Goal: Task Accomplishment & Management: Complete application form

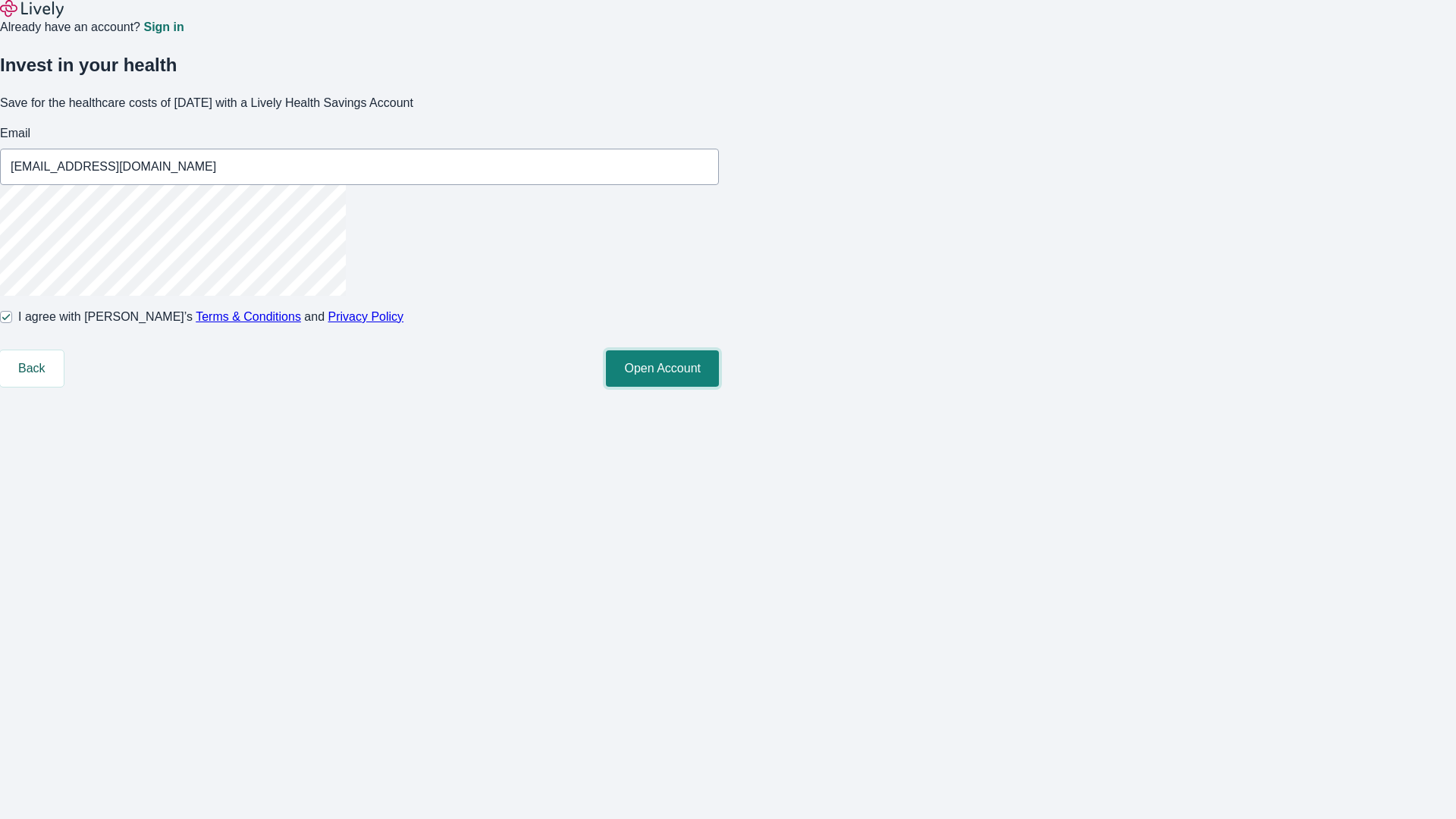
click at [719, 387] on button "Open Account" at bounding box center [663, 369] width 113 height 37
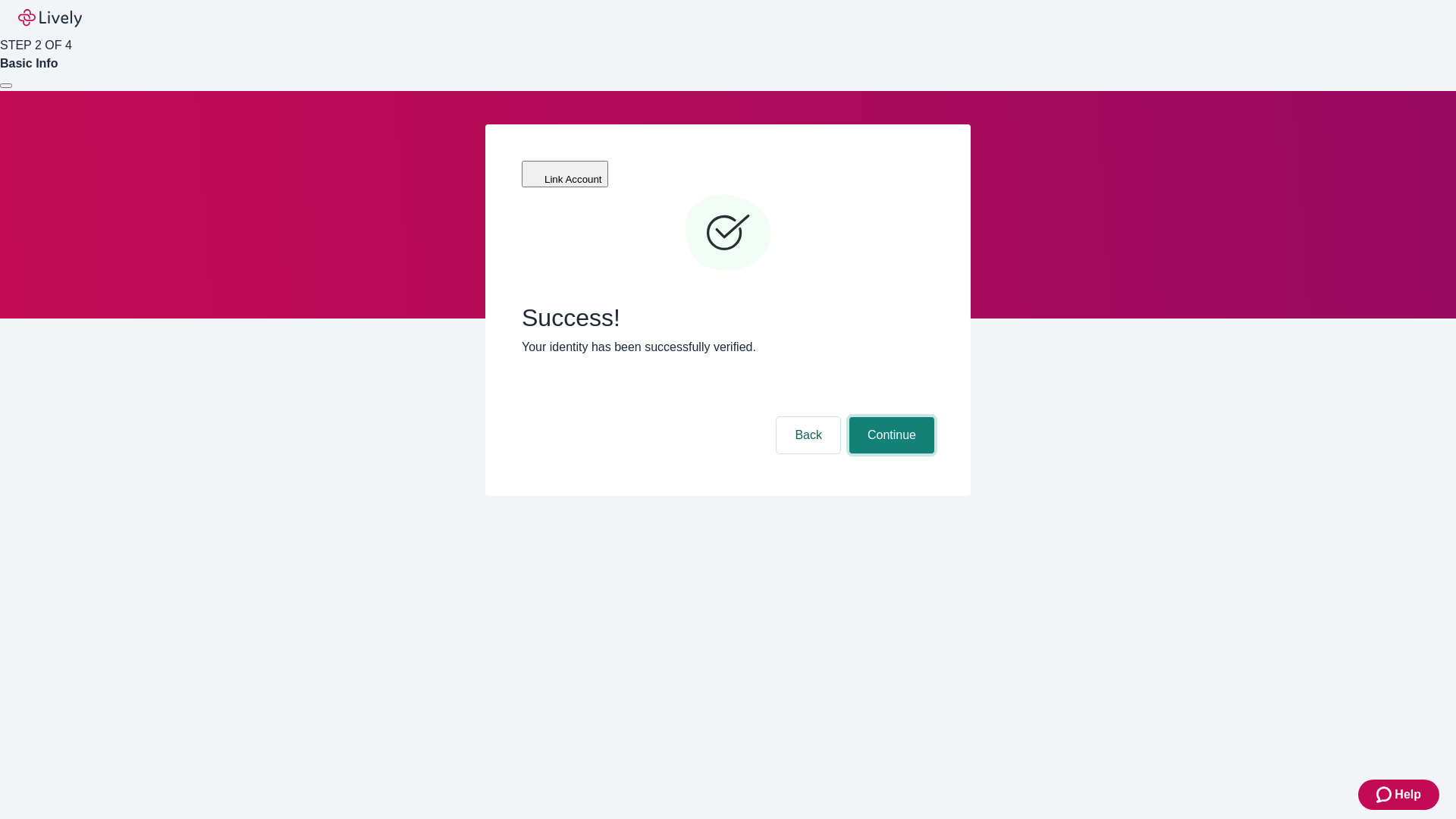
click at [890, 417] on button "Continue" at bounding box center [892, 436] width 85 height 37
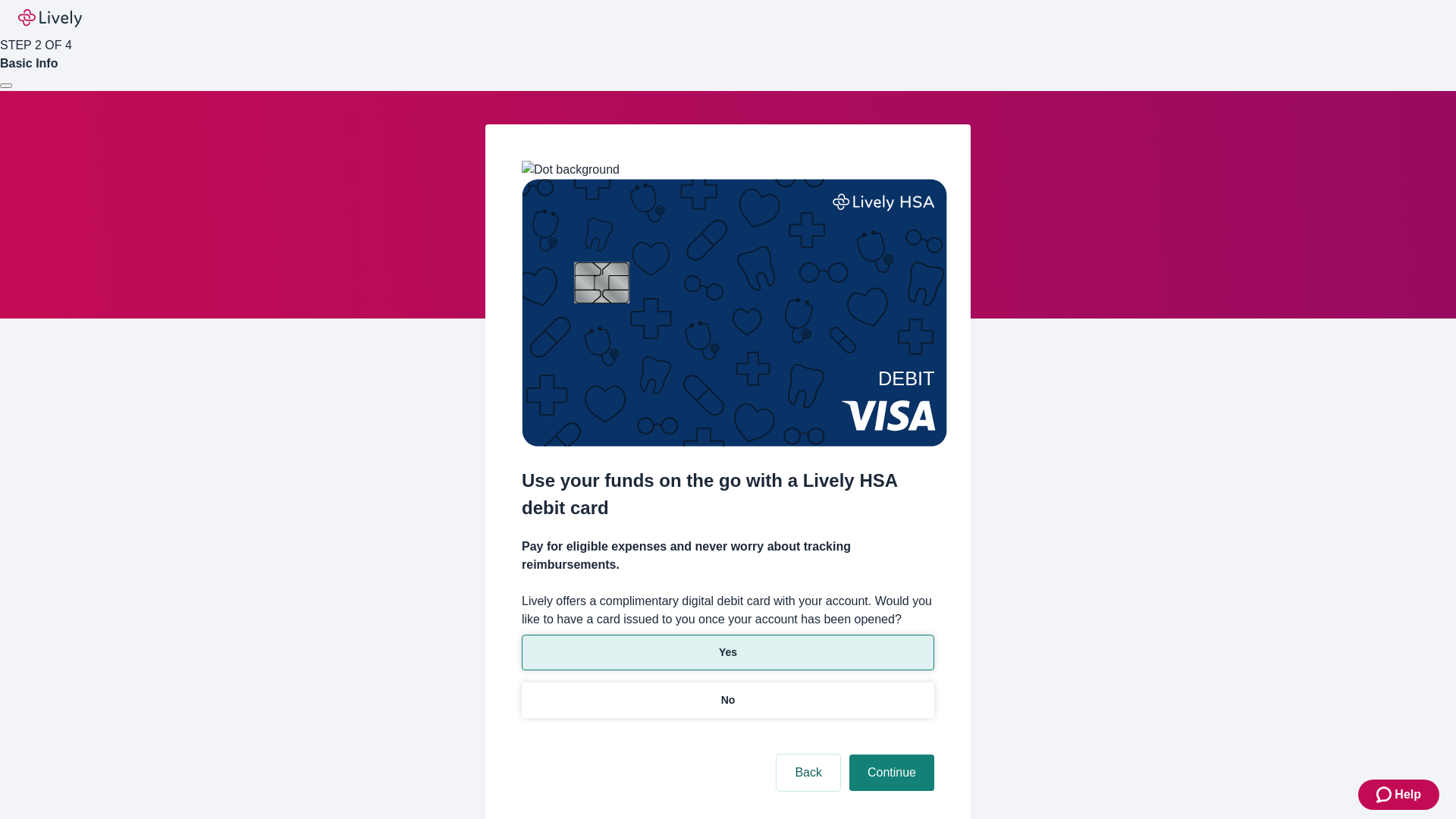
click at [727, 644] on p "Yes" at bounding box center [728, 652] width 18 height 16
click at [890, 755] on button "Continue" at bounding box center [892, 773] width 85 height 37
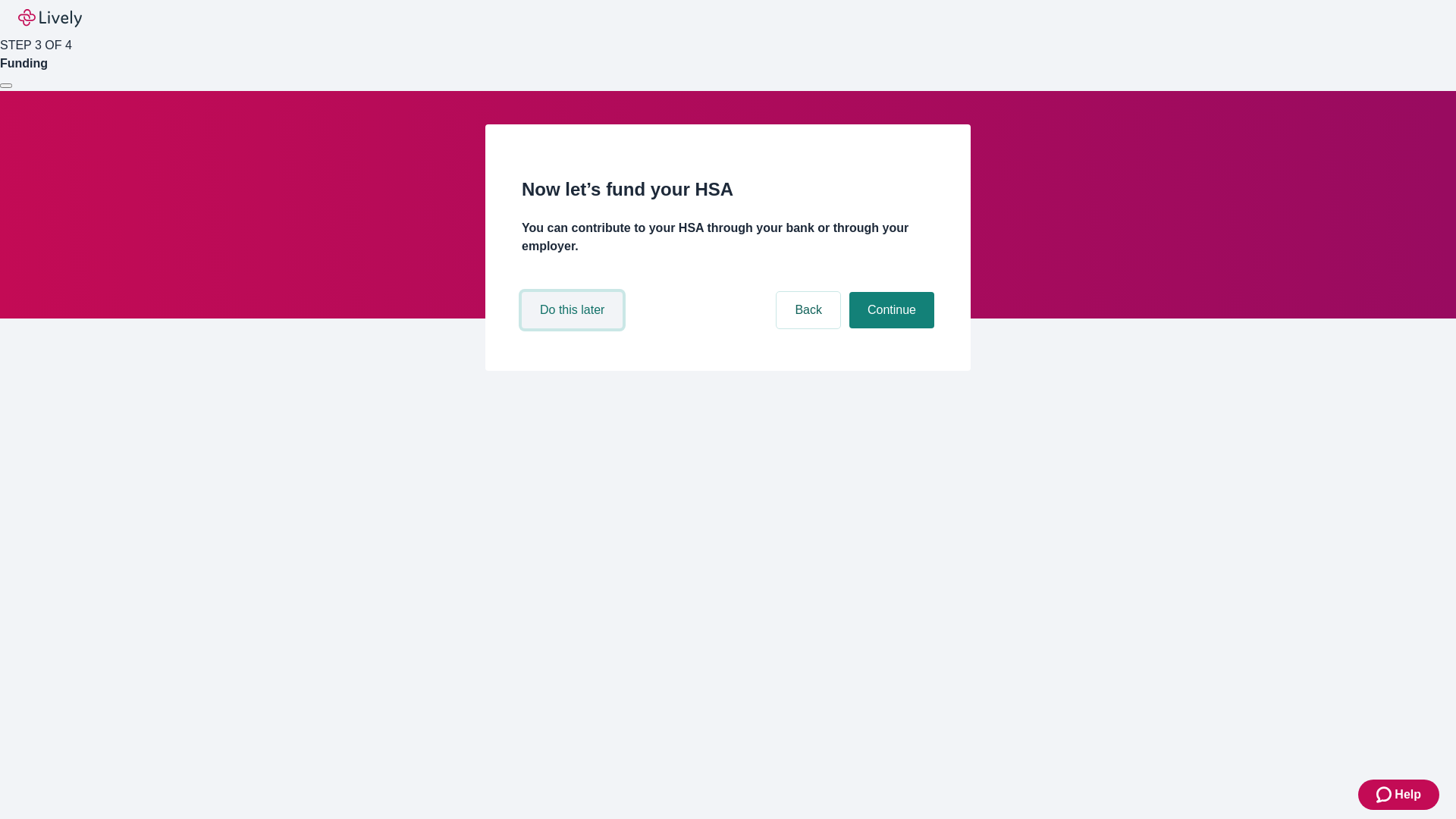
click at [574, 329] on button "Do this later" at bounding box center [572, 310] width 101 height 37
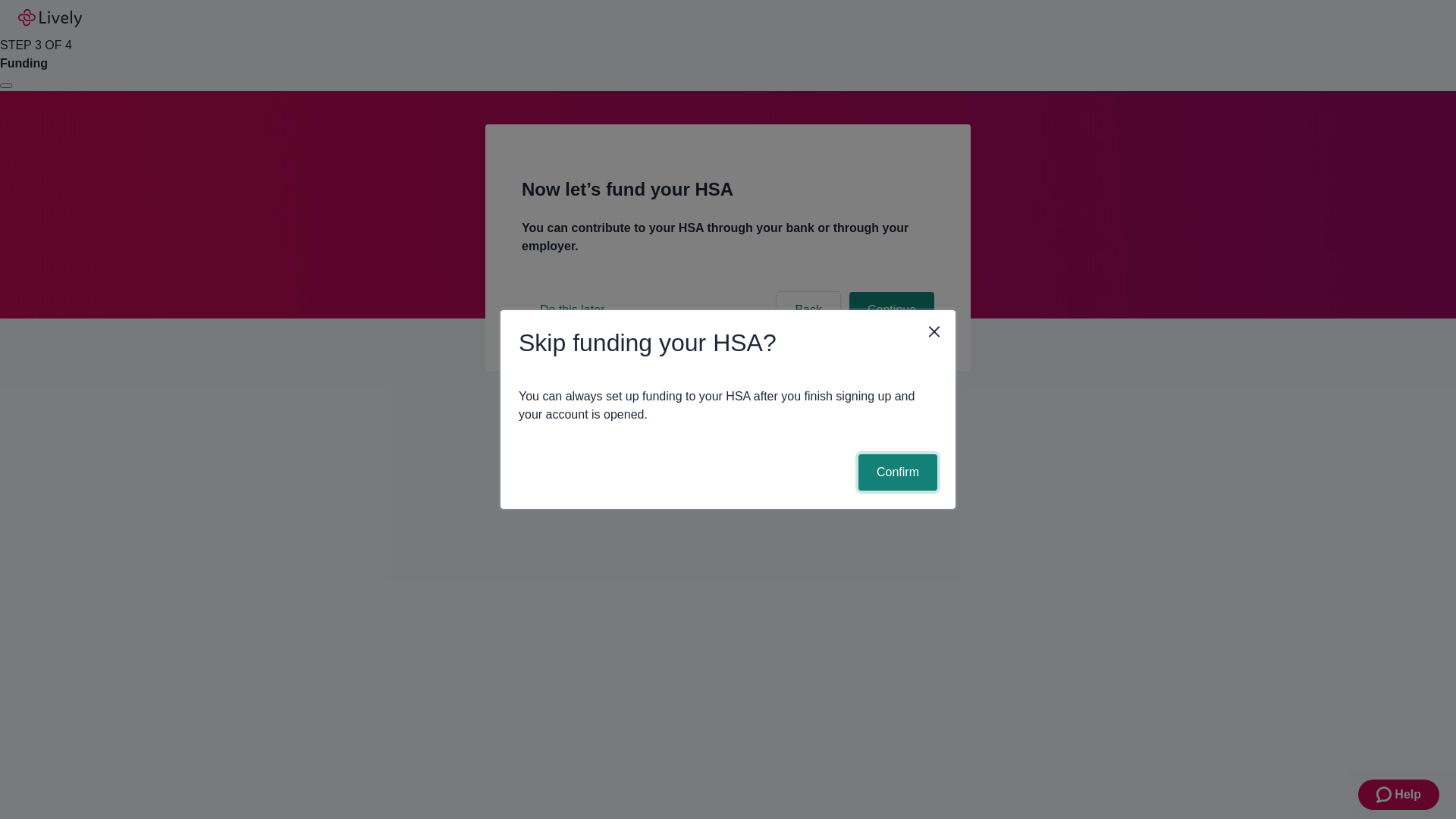
click at [896, 472] on button "Confirm" at bounding box center [898, 472] width 79 height 37
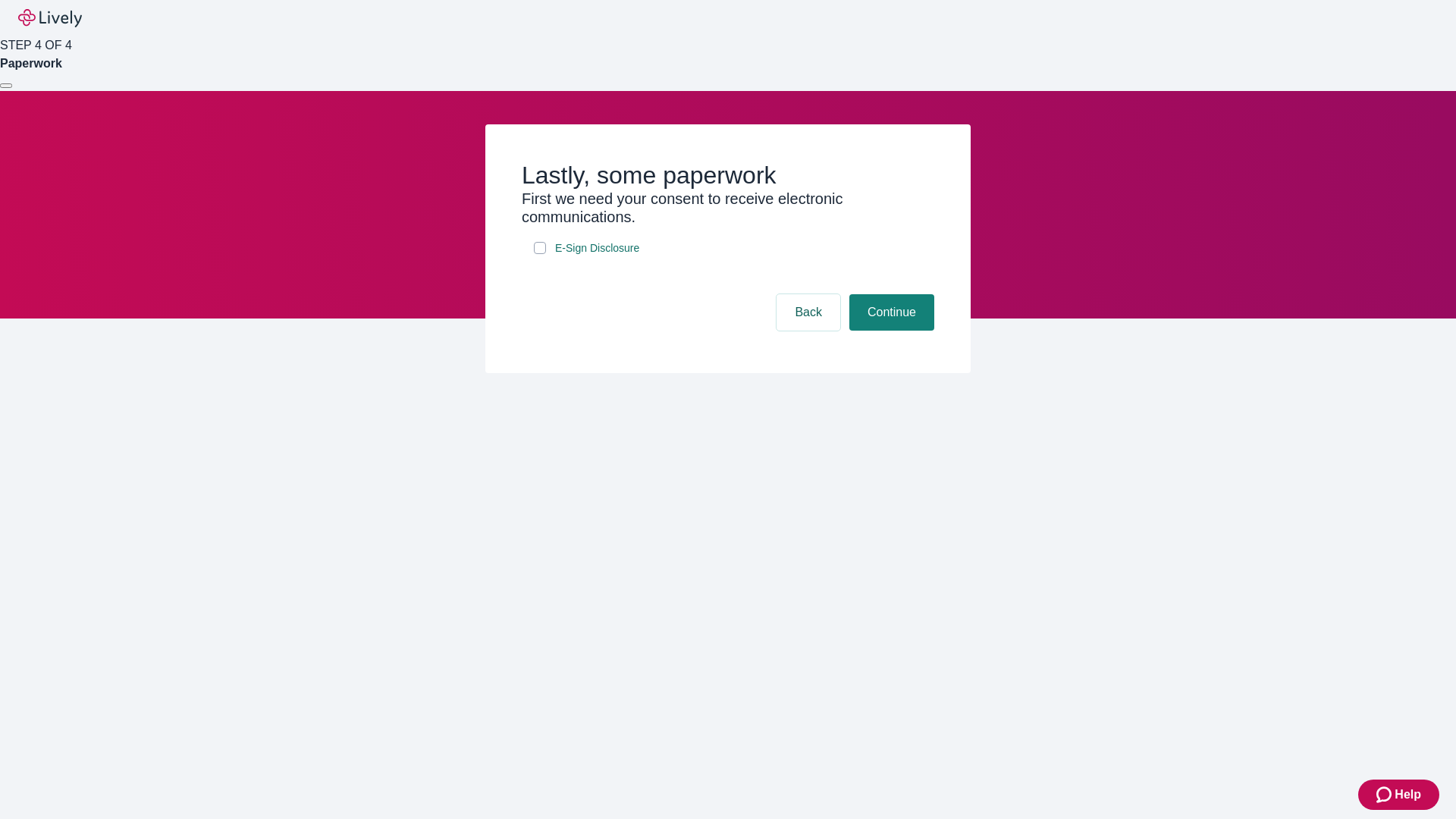
click at [540, 254] on input "E-Sign Disclosure" at bounding box center [540, 248] width 12 height 12
checkbox input "true"
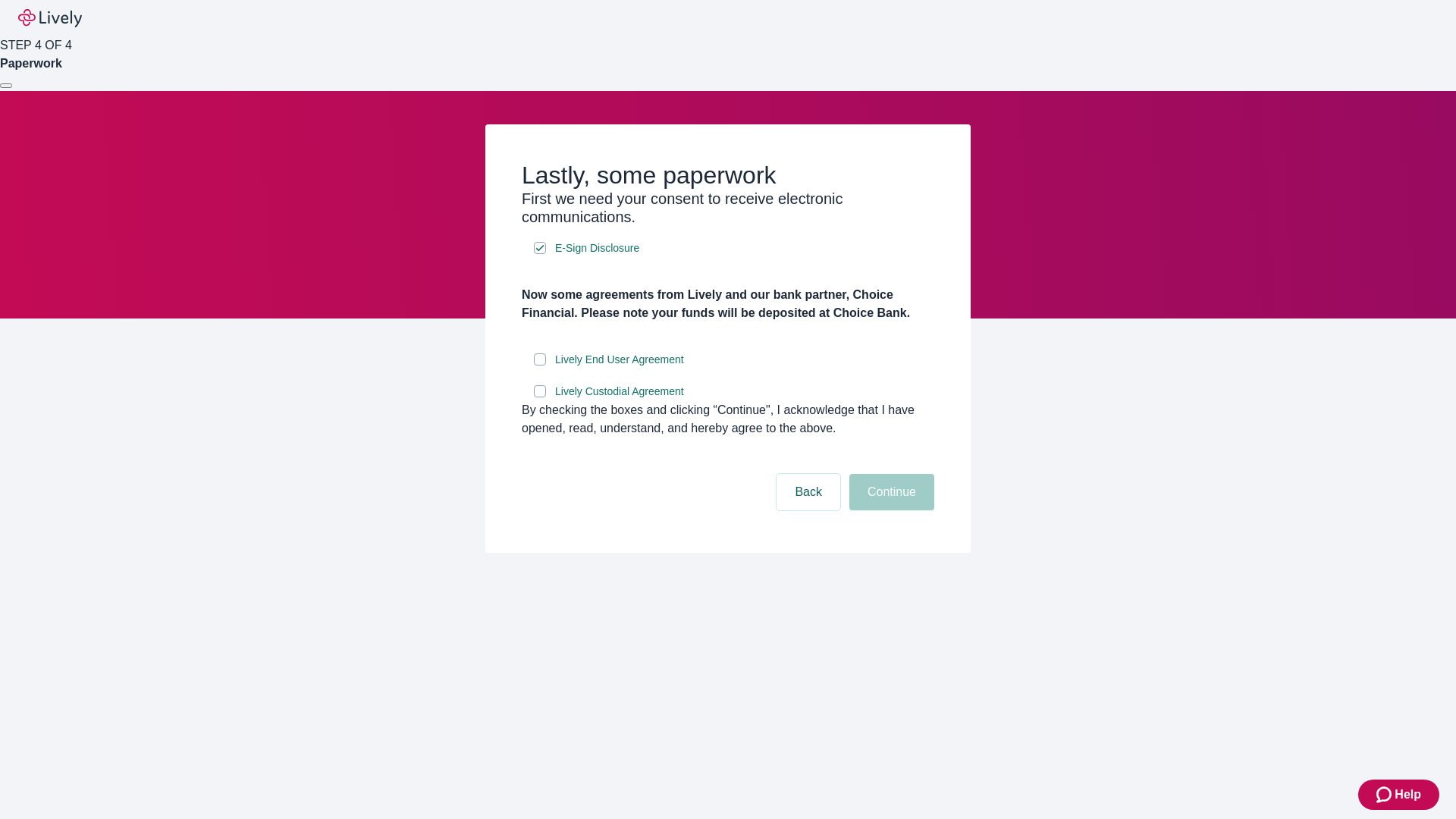
click at [540, 365] on input "Lively End User Agreement" at bounding box center [540, 359] width 12 height 12
checkbox input "true"
click at [540, 397] on input "Lively Custodial Agreement" at bounding box center [540, 391] width 12 height 12
checkbox input "true"
click at [890, 510] on button "Continue" at bounding box center [892, 492] width 85 height 37
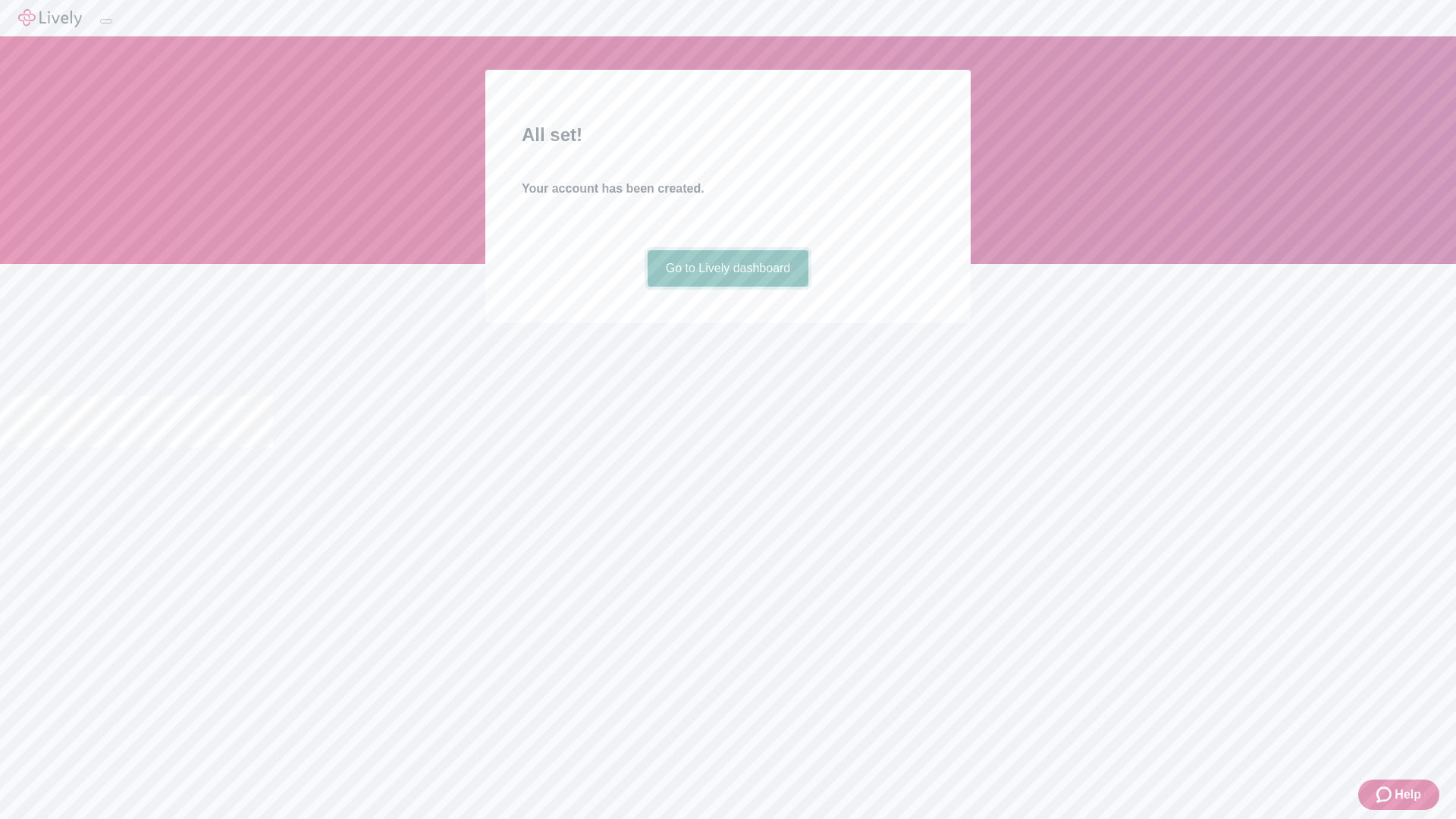
click at [727, 287] on link "Go to Lively dashboard" at bounding box center [729, 269] width 162 height 37
